Goal: Navigation & Orientation: Find specific page/section

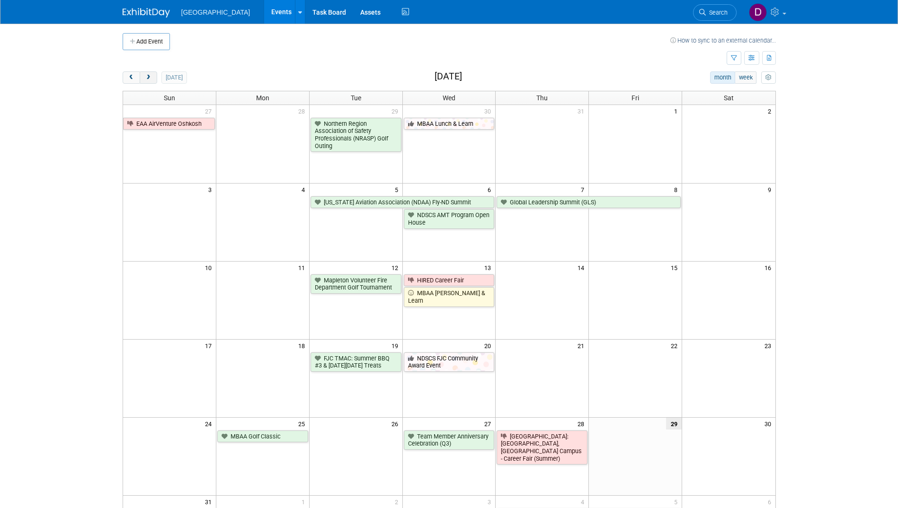
click at [150, 81] on button "next" at bounding box center [149, 77] width 18 height 12
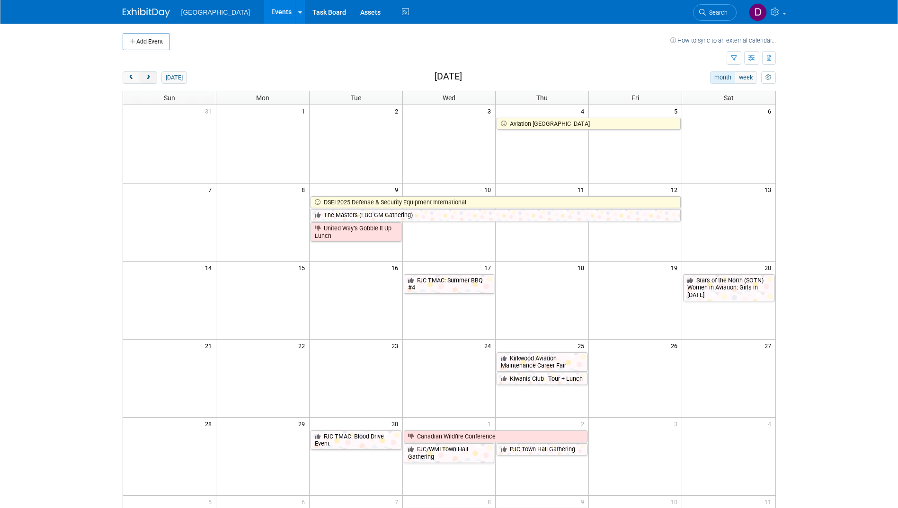
click at [150, 78] on span "next" at bounding box center [148, 78] width 7 height 6
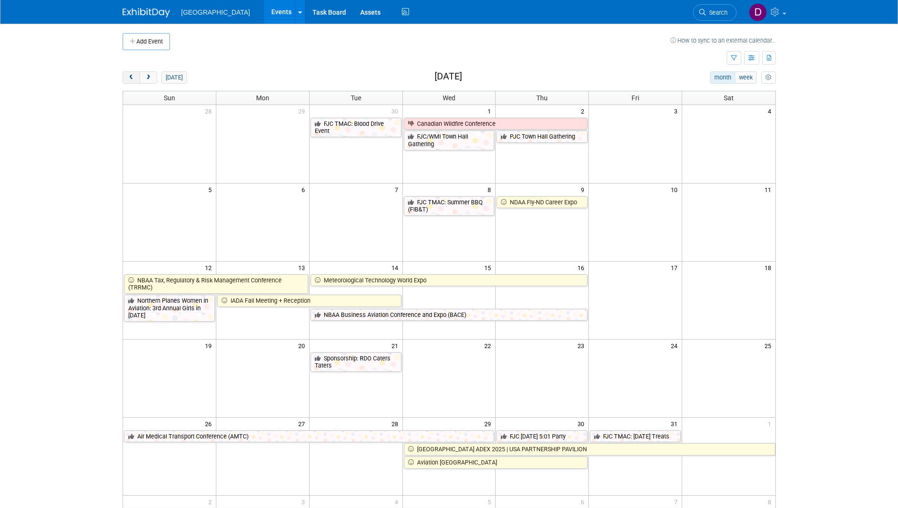
click at [135, 78] on button "prev" at bounding box center [132, 77] width 18 height 12
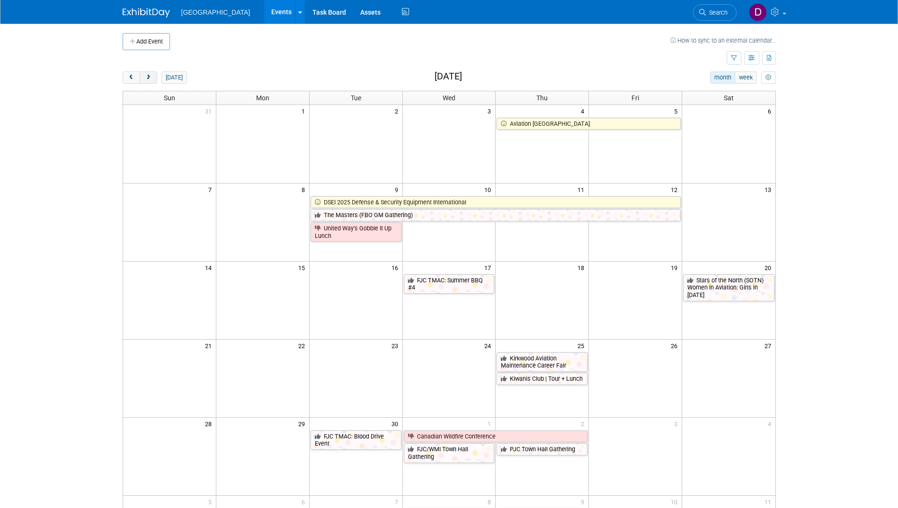
click at [148, 77] on span "next" at bounding box center [148, 78] width 7 height 6
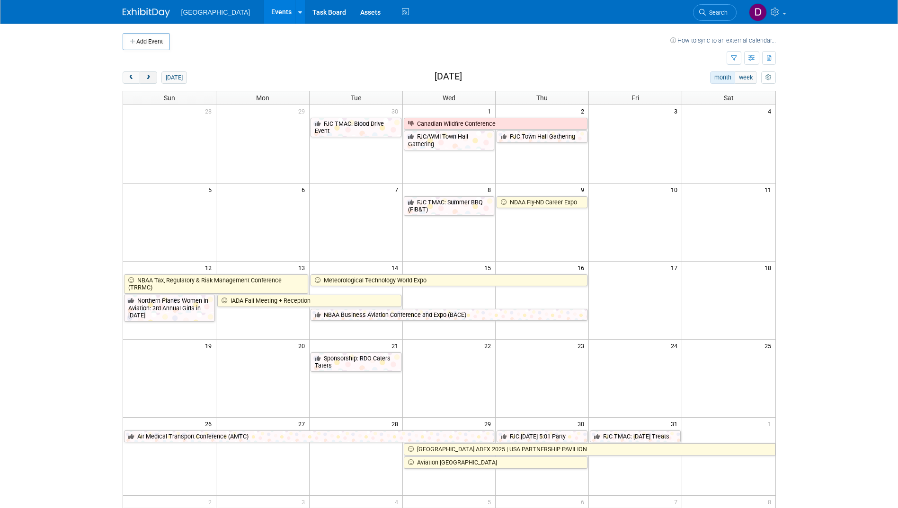
click at [151, 76] on span "next" at bounding box center [148, 78] width 7 height 6
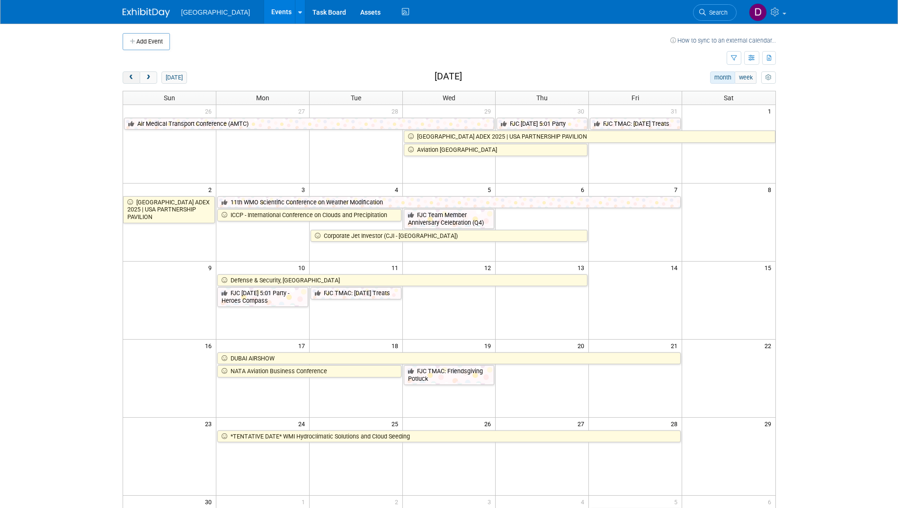
click at [132, 76] on span "prev" at bounding box center [131, 78] width 7 height 6
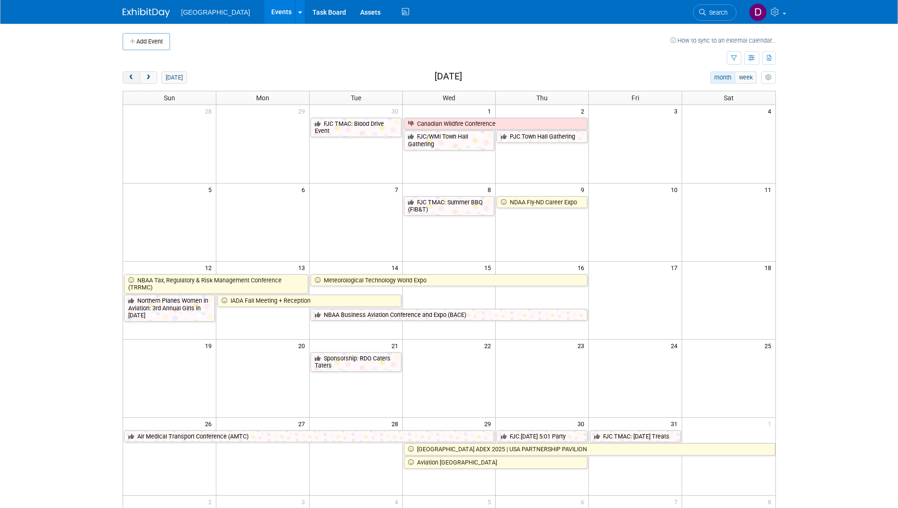
click at [132, 76] on span "prev" at bounding box center [131, 78] width 7 height 6
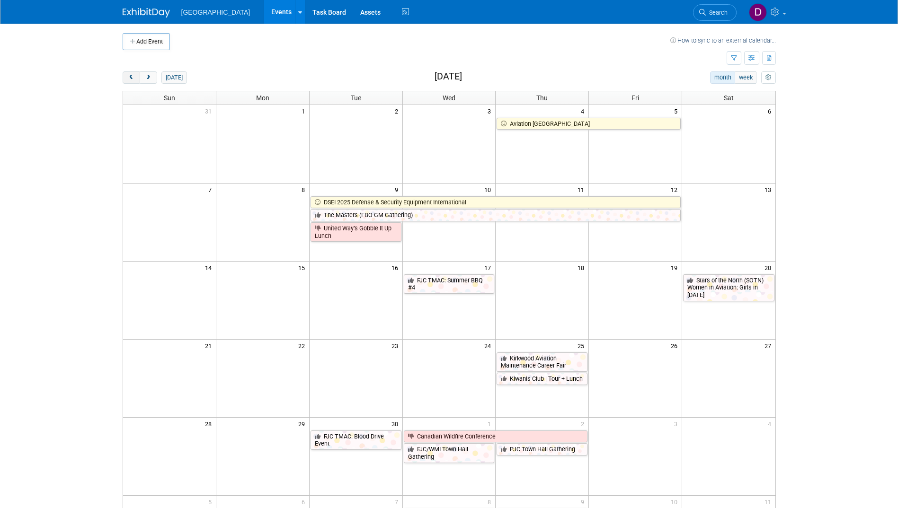
click at [132, 76] on span "prev" at bounding box center [131, 78] width 7 height 6
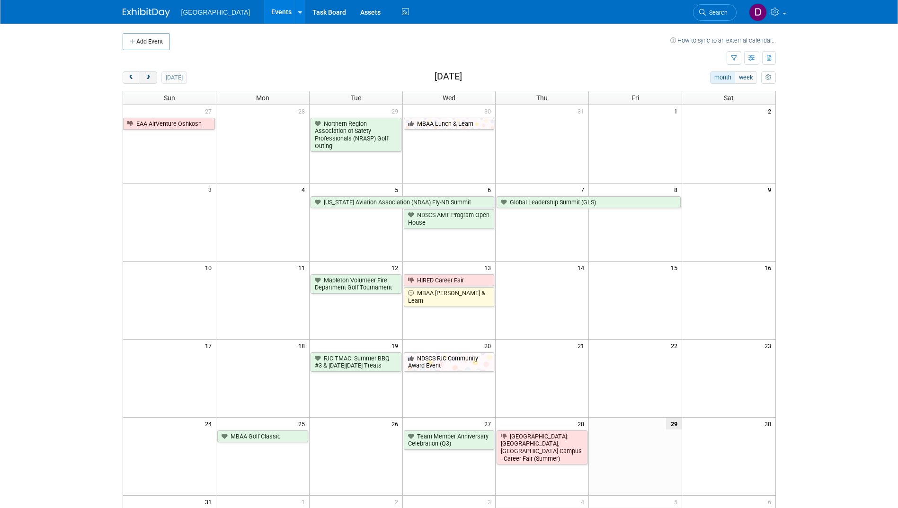
click at [150, 77] on span "next" at bounding box center [148, 78] width 7 height 6
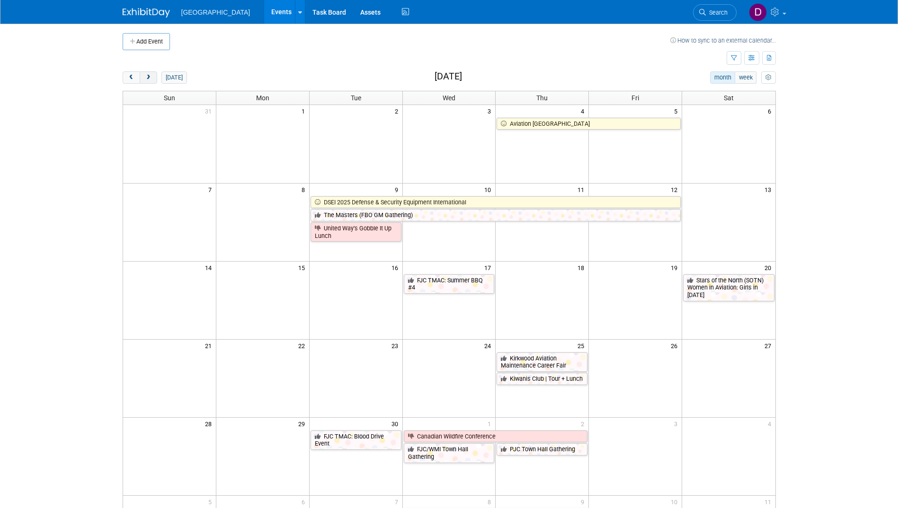
click at [145, 79] on span "next" at bounding box center [148, 78] width 7 height 6
